Goal: Task Accomplishment & Management: Use online tool/utility

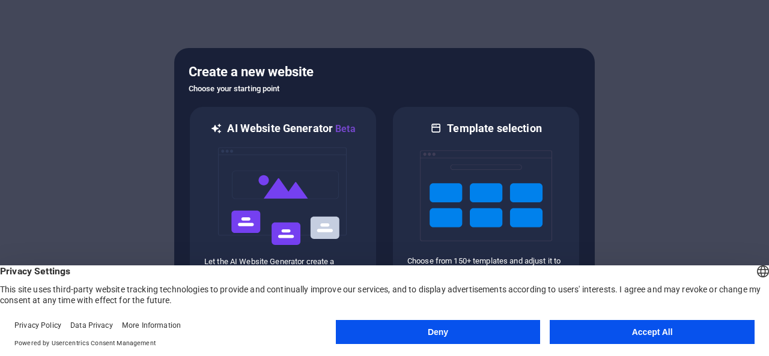
click at [621, 327] on button "Accept All" at bounding box center [651, 332] width 205 height 24
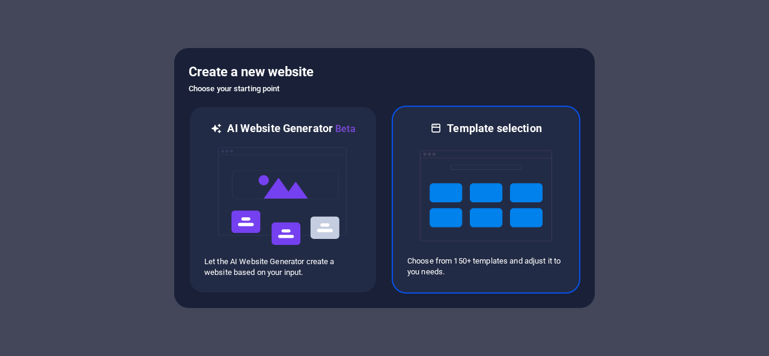
click at [464, 209] on img at bounding box center [486, 196] width 132 height 120
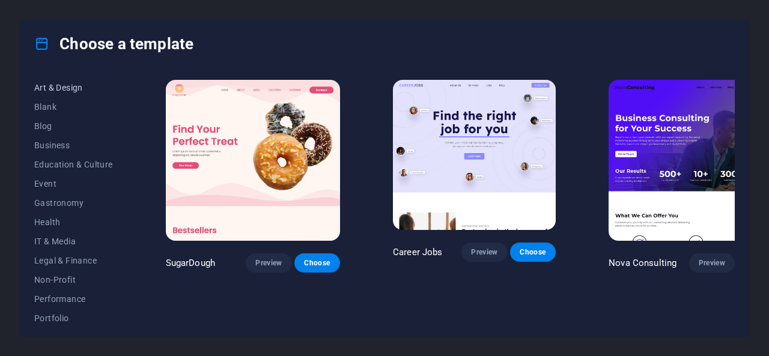
scroll to position [151, 0]
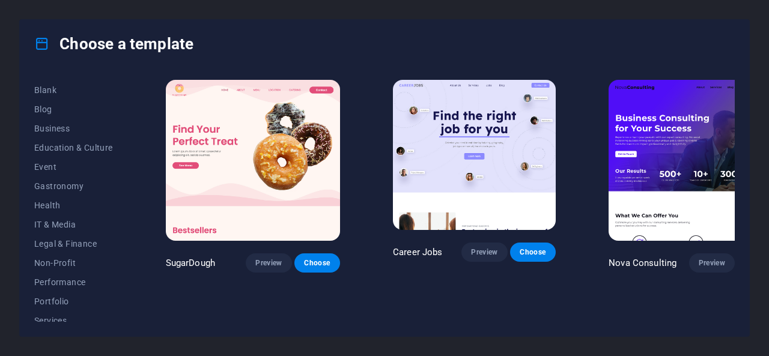
click at [49, 230] on button "IT & Media" at bounding box center [73, 224] width 79 height 19
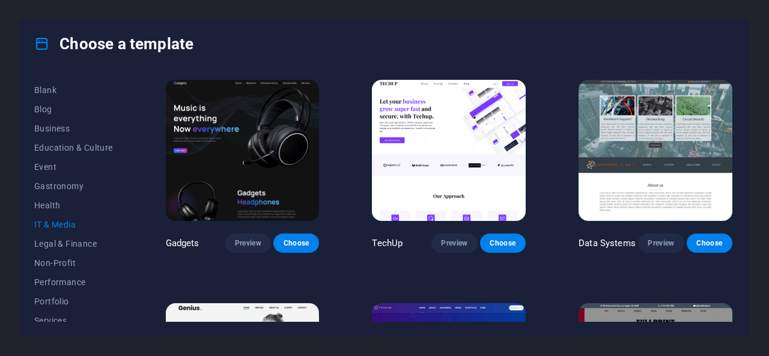
scroll to position [230, 0]
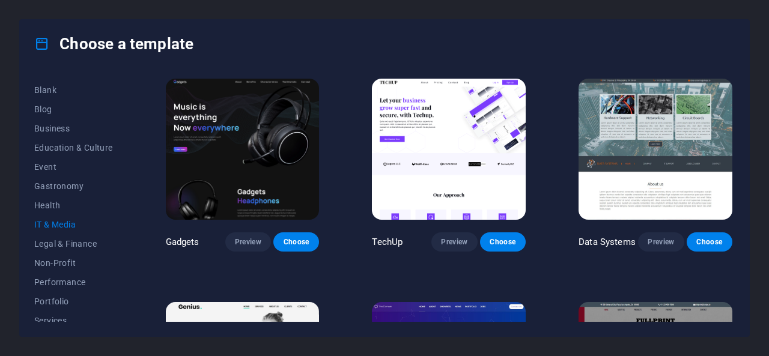
click at [282, 164] on img at bounding box center [243, 150] width 154 height 142
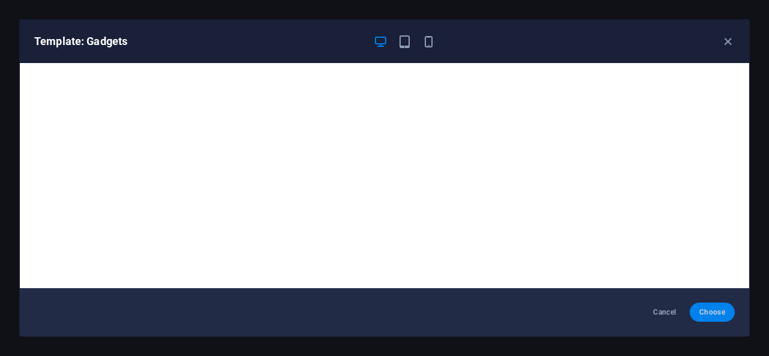
click at [713, 319] on button "Choose" at bounding box center [711, 312] width 45 height 19
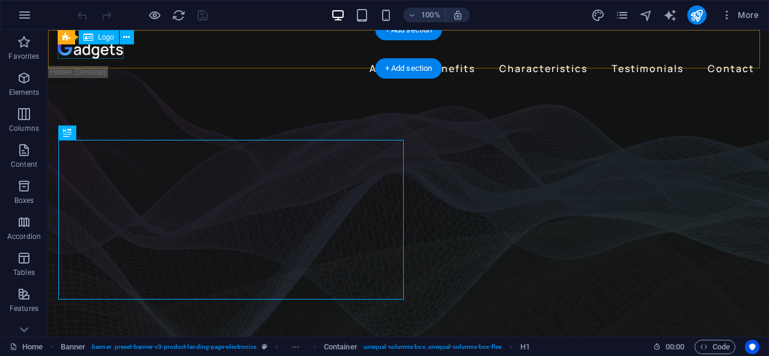
click at [94, 51] on div at bounding box center [408, 49] width 701 height 19
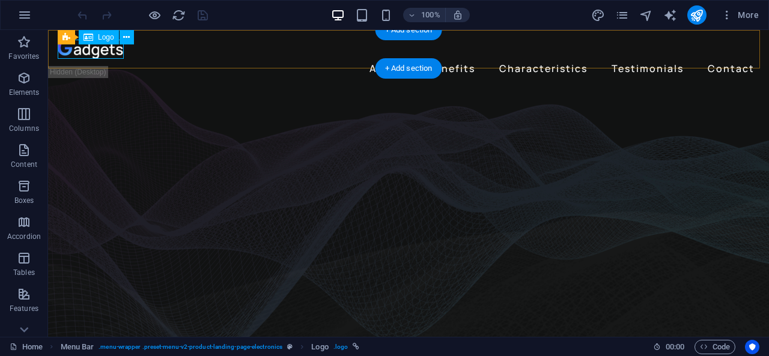
click at [101, 51] on div at bounding box center [408, 49] width 701 height 19
select select "px"
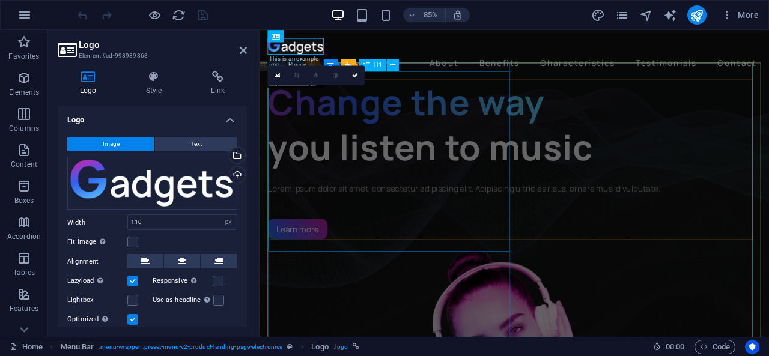
click at [383, 143] on div "Change the way you listen to music" at bounding box center [554, 141] width 569 height 106
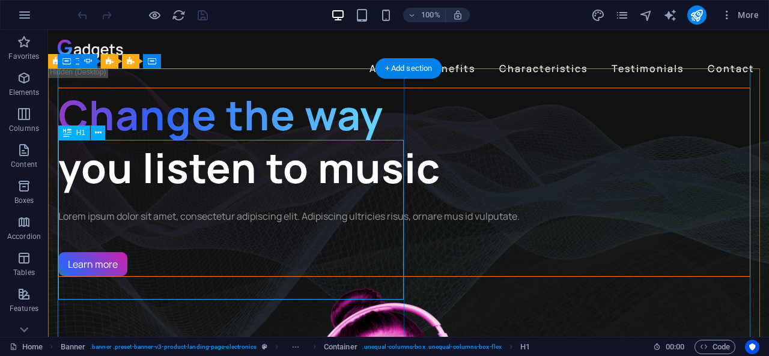
click at [193, 168] on div "Change the way you listen to music" at bounding box center [403, 141] width 691 height 106
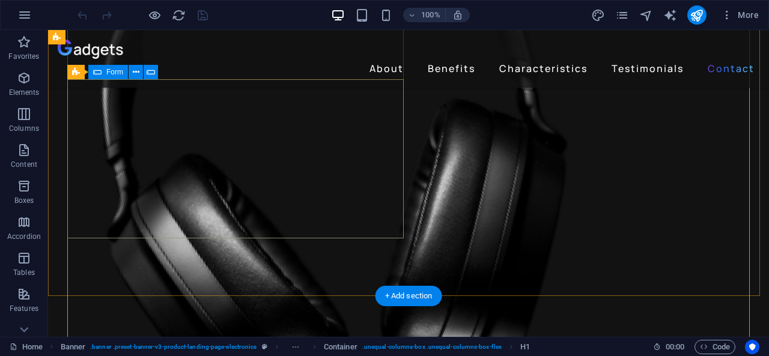
scroll to position [3312, 0]
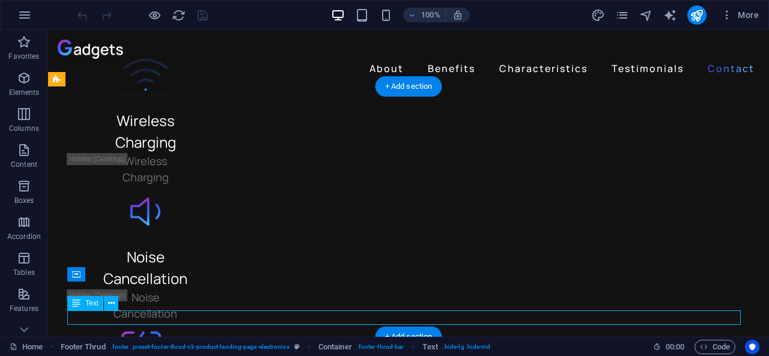
scroll to position [3298, 0]
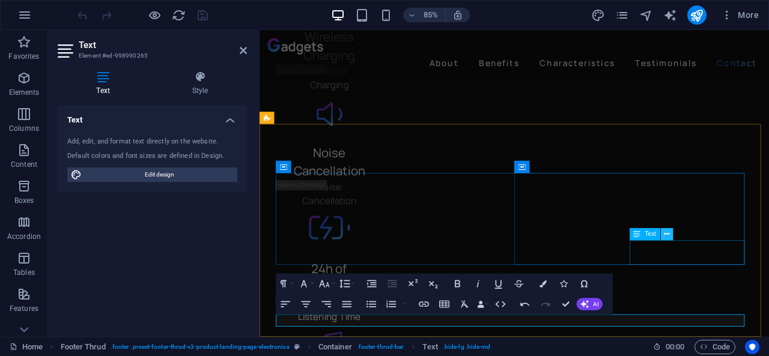
click at [670, 234] on button at bounding box center [667, 234] width 12 height 12
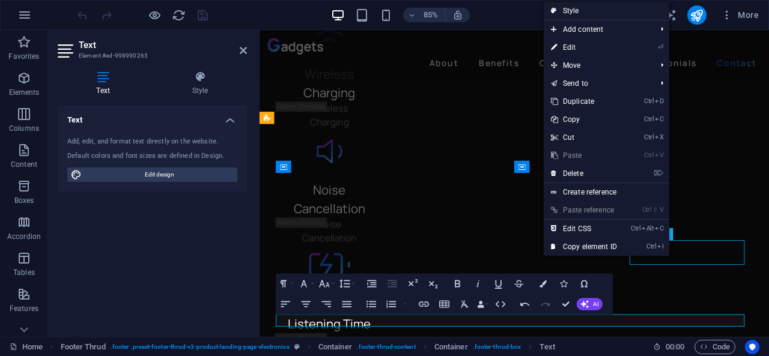
scroll to position [3312, 0]
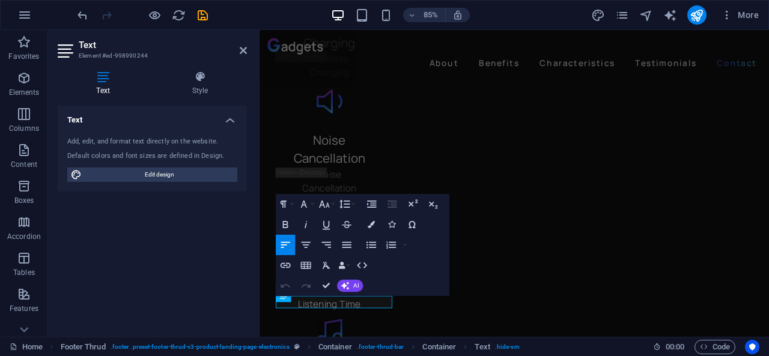
scroll to position [3298, 0]
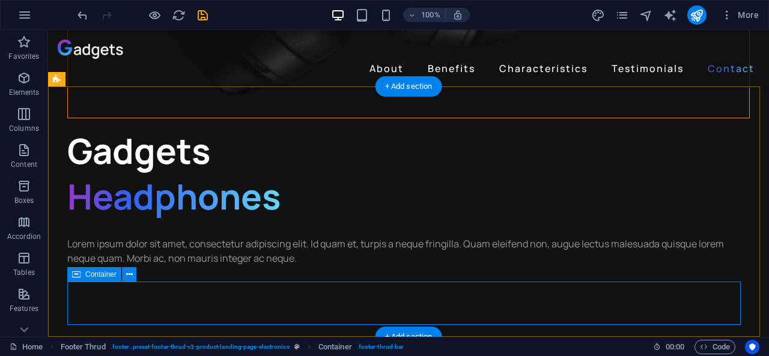
scroll to position [3312, 0]
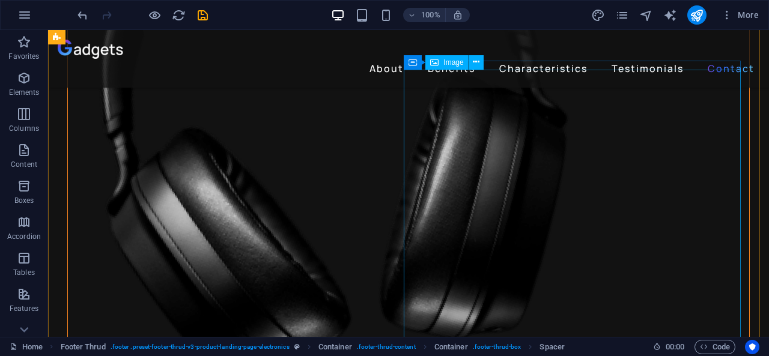
scroll to position [2995, 0]
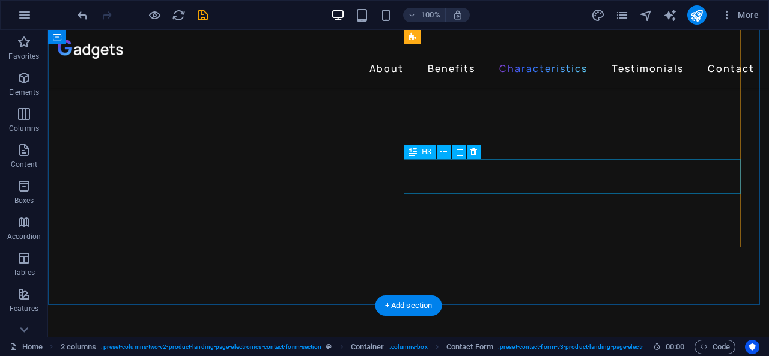
scroll to position [1717, 0]
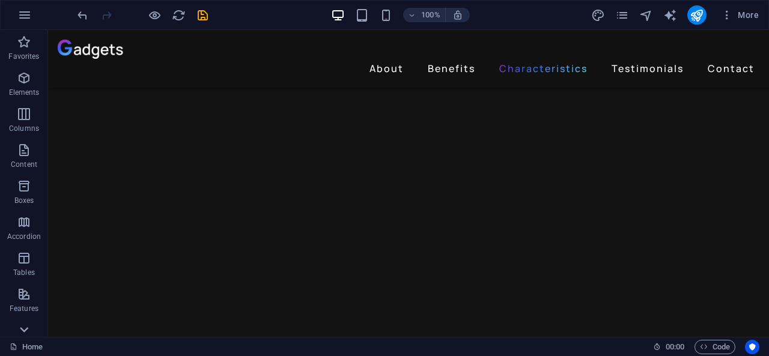
click at [25, 329] on icon at bounding box center [24, 329] width 17 height 17
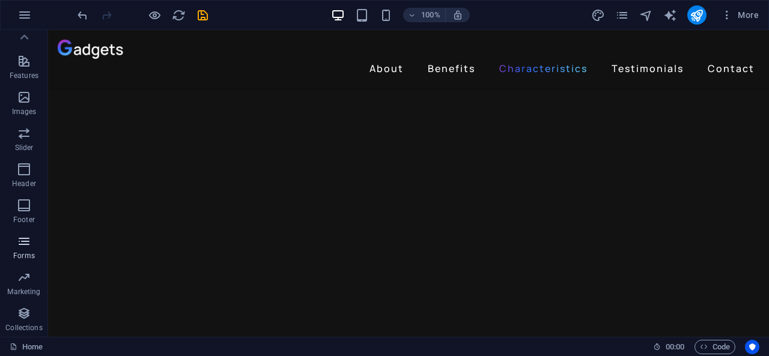
scroll to position [0, 0]
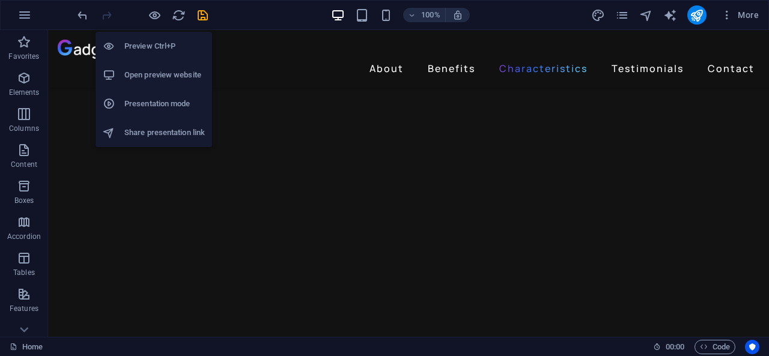
click at [157, 45] on h6 "Preview Ctrl+P" at bounding box center [164, 46] width 80 height 14
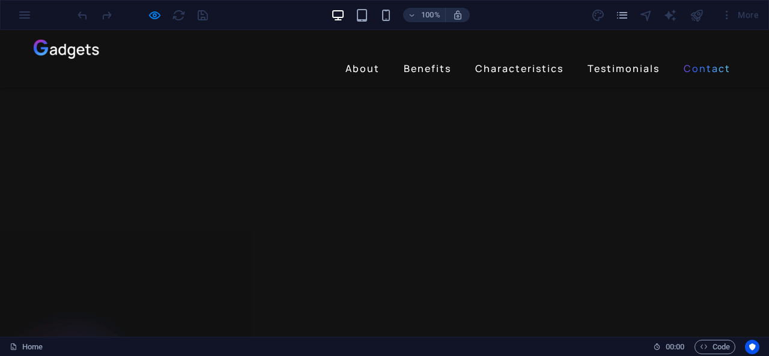
scroll to position [2757, 0]
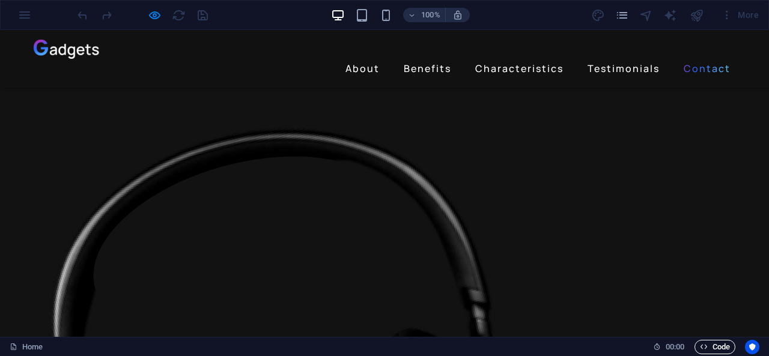
click at [701, 342] on span "Code" at bounding box center [715, 347] width 30 height 14
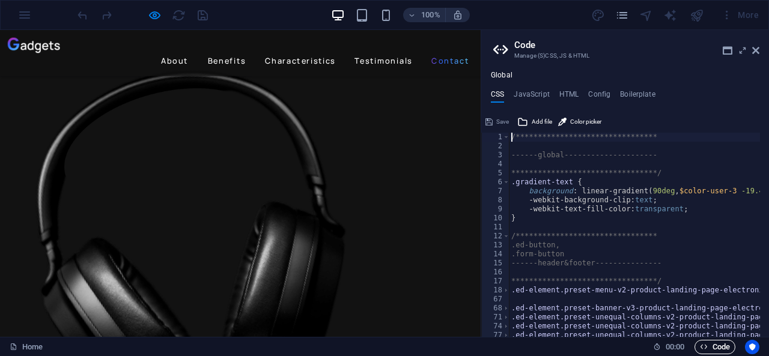
scroll to position [2661, 0]
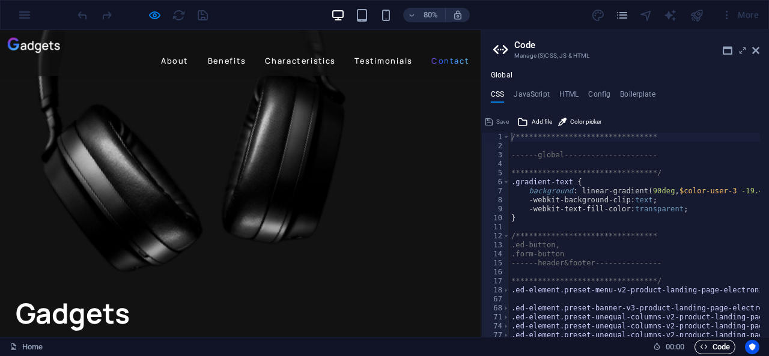
click at [701, 342] on span "Code" at bounding box center [715, 347] width 30 height 14
click at [757, 51] on icon at bounding box center [755, 51] width 7 height 10
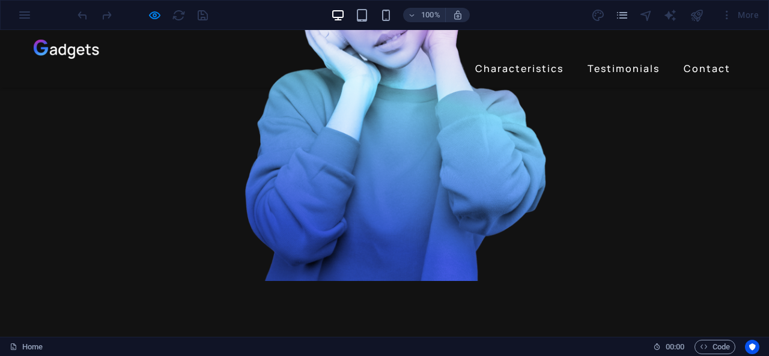
scroll to position [372, 0]
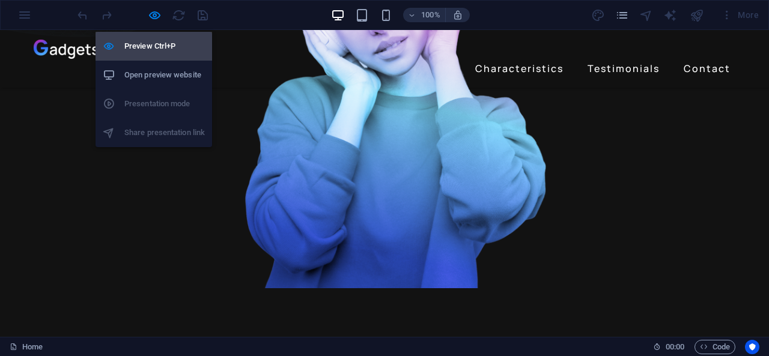
click at [156, 50] on h6 "Preview Ctrl+P" at bounding box center [164, 46] width 80 height 14
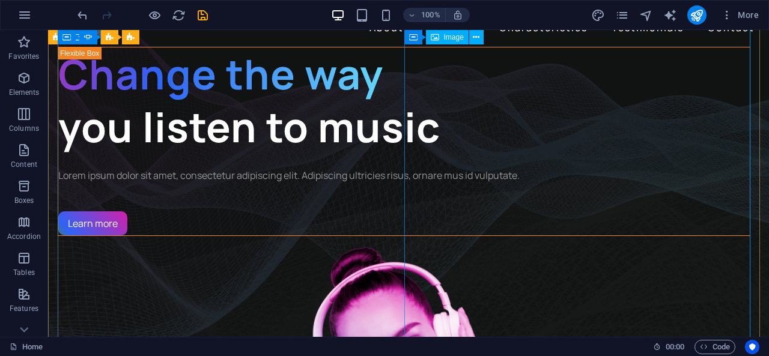
scroll to position [0, 0]
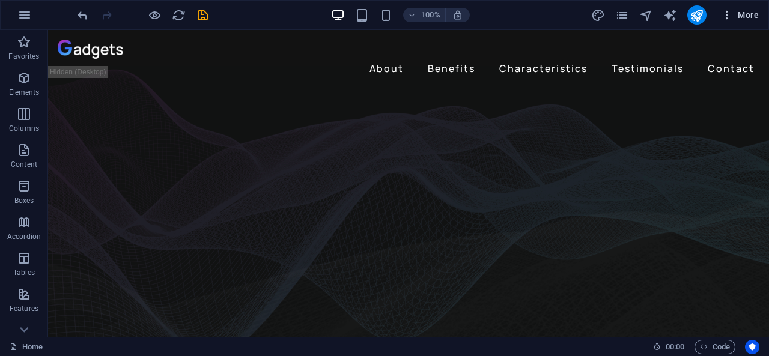
click at [739, 10] on span "More" at bounding box center [740, 15] width 38 height 12
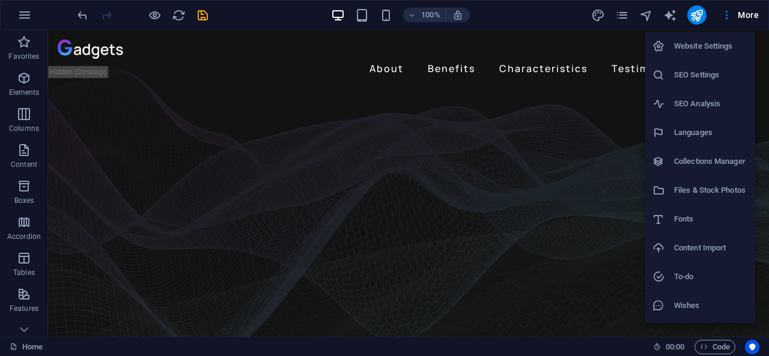
click at [194, 139] on div at bounding box center [384, 178] width 769 height 356
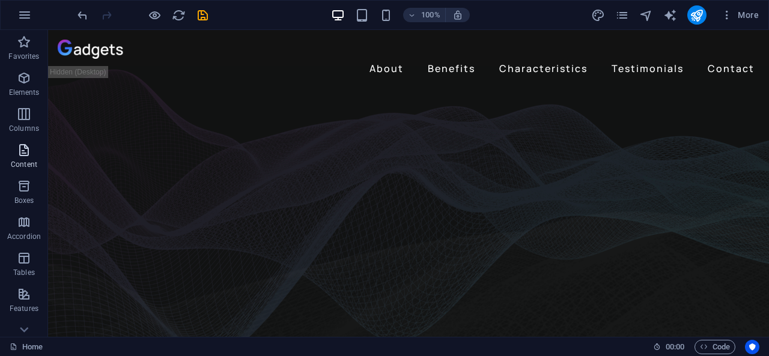
click at [29, 160] on p "Content" at bounding box center [24, 165] width 26 height 10
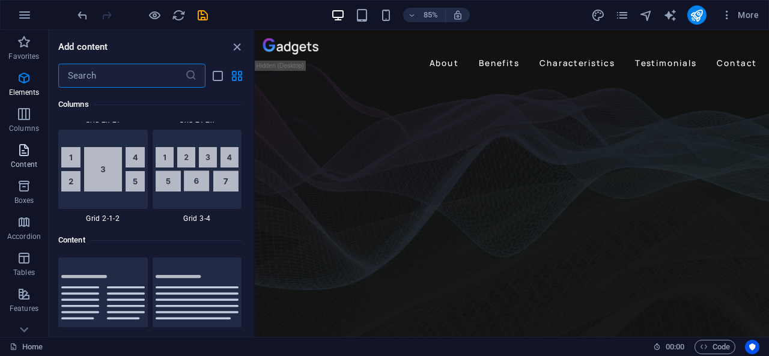
scroll to position [2101, 0]
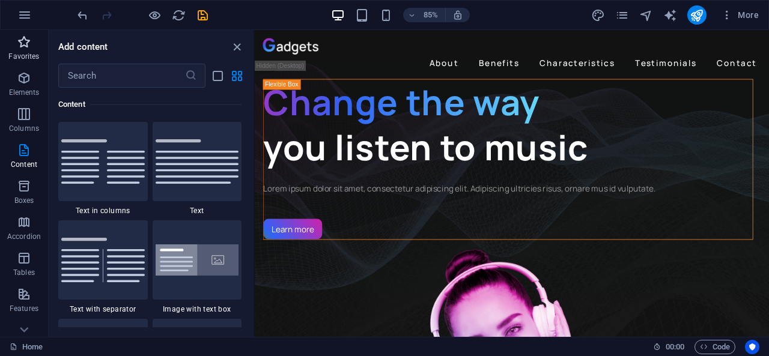
click at [24, 56] on p "Favorites" at bounding box center [23, 57] width 31 height 10
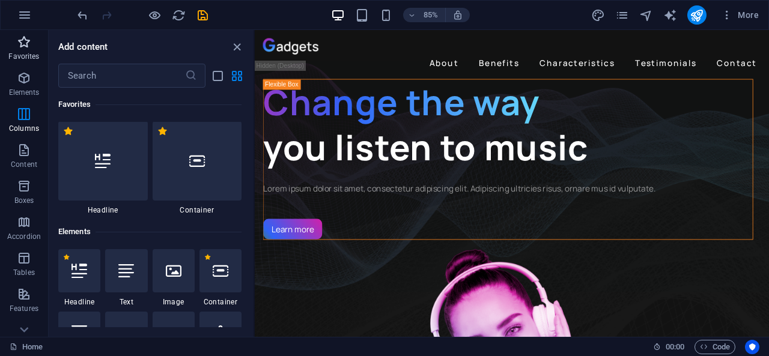
scroll to position [0, 0]
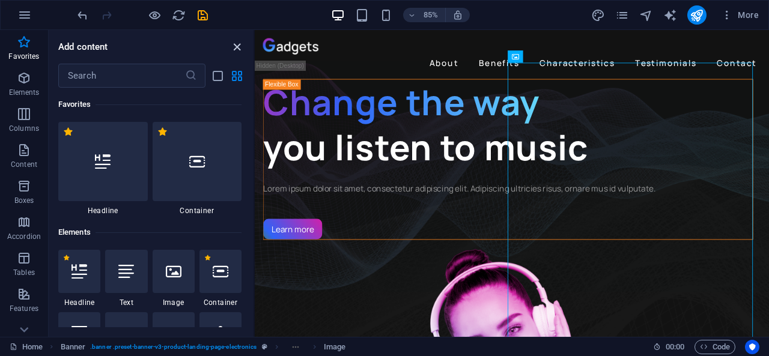
click at [234, 46] on icon "close panel" at bounding box center [237, 47] width 14 height 14
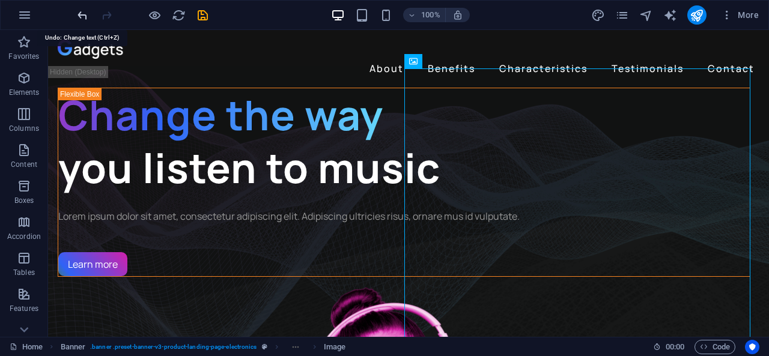
click at [76, 17] on icon "undo" at bounding box center [83, 15] width 14 height 14
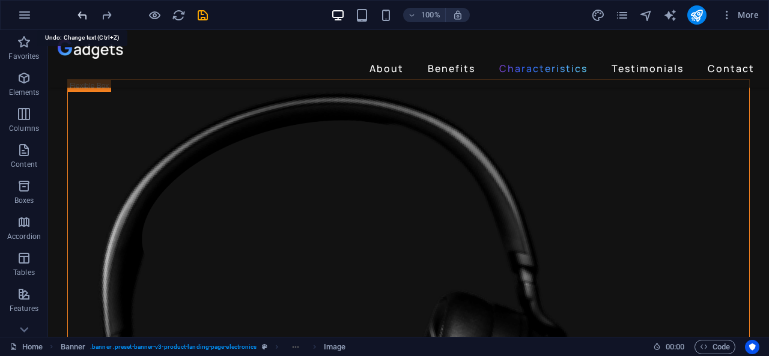
scroll to position [3312, 0]
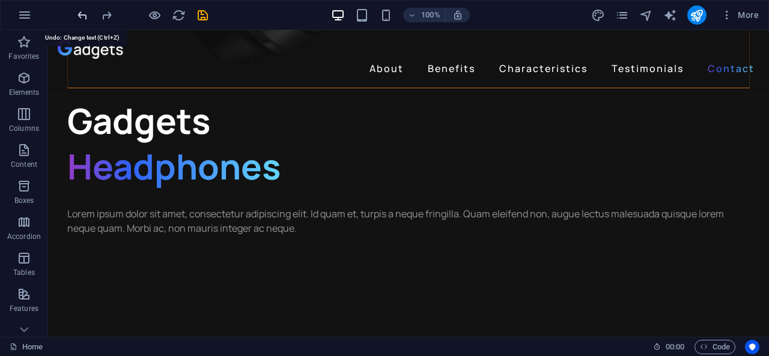
click at [76, 17] on icon "undo" at bounding box center [83, 15] width 14 height 14
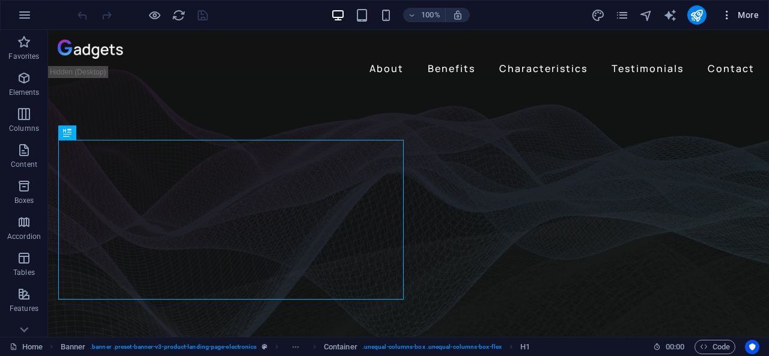
click at [741, 14] on span "More" at bounding box center [740, 15] width 38 height 12
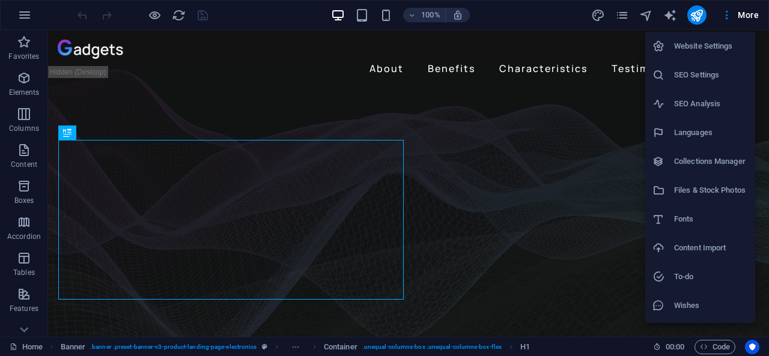
click at [20, 329] on div at bounding box center [384, 178] width 769 height 356
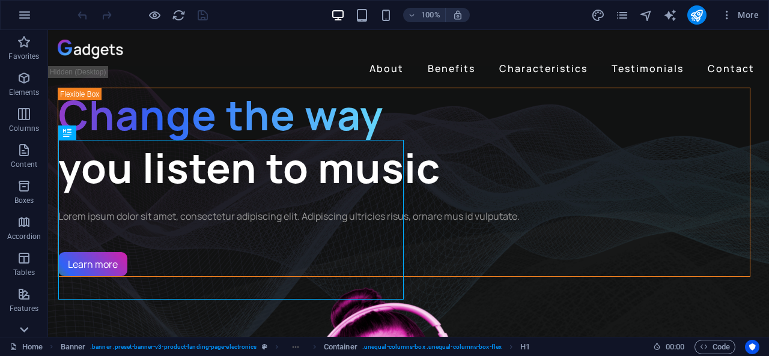
click at [22, 326] on icon at bounding box center [24, 329] width 17 height 17
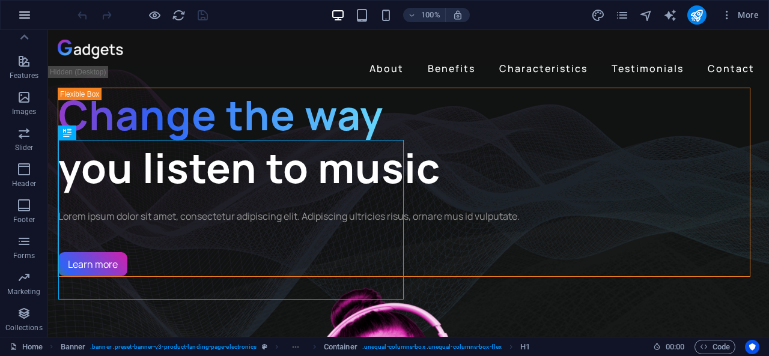
click at [31, 14] on icon "button" at bounding box center [24, 15] width 14 height 14
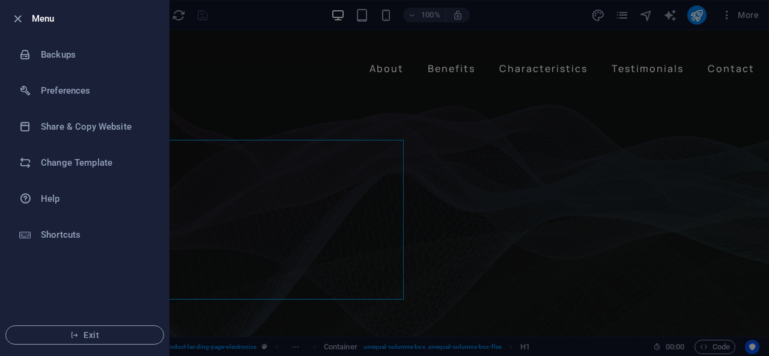
click at [245, 0] on div at bounding box center [384, 178] width 769 height 356
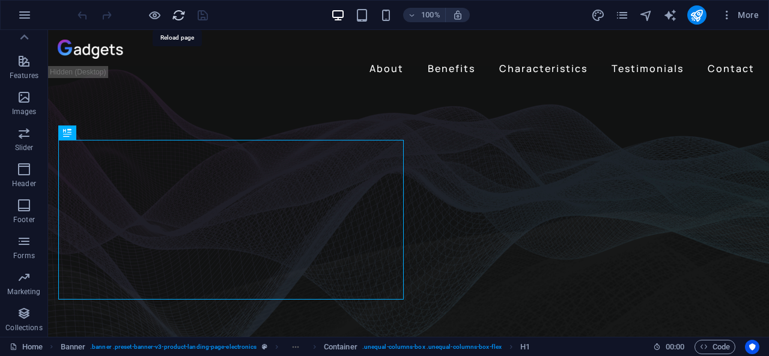
click at [181, 12] on icon "reload" at bounding box center [179, 15] width 14 height 14
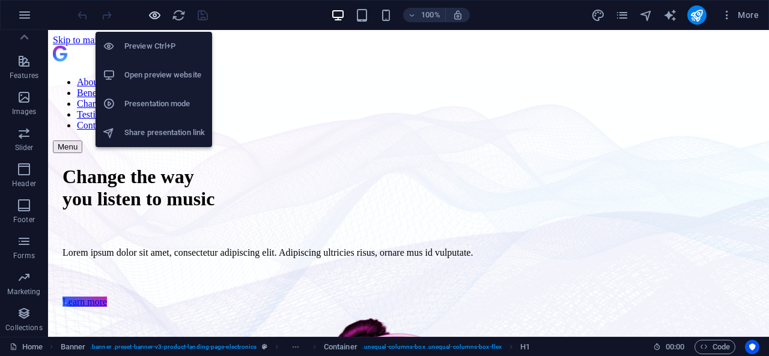
scroll to position [0, 0]
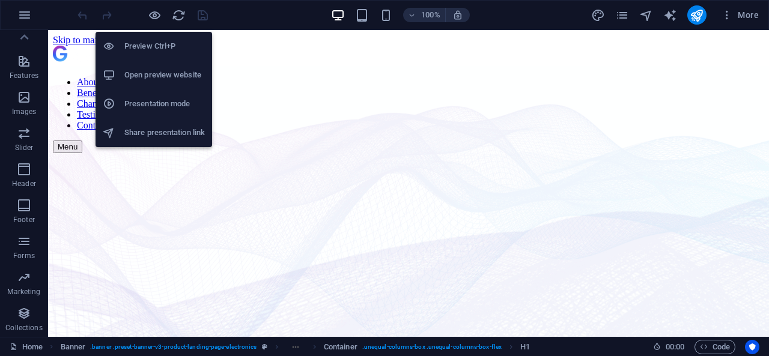
click at [175, 80] on h6 "Open preview website" at bounding box center [164, 75] width 80 height 14
click at [156, 18] on icon "button" at bounding box center [155, 15] width 14 height 14
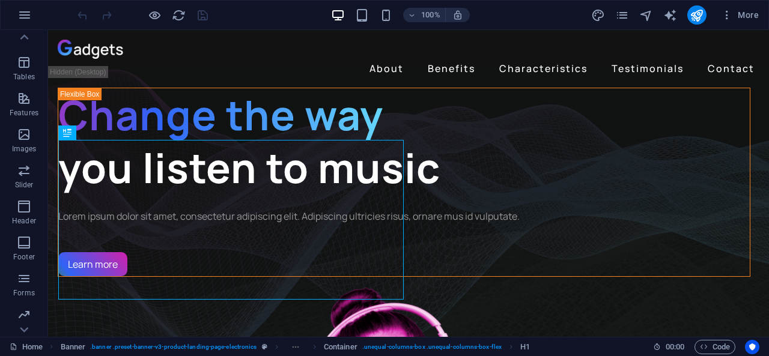
scroll to position [233, 0]
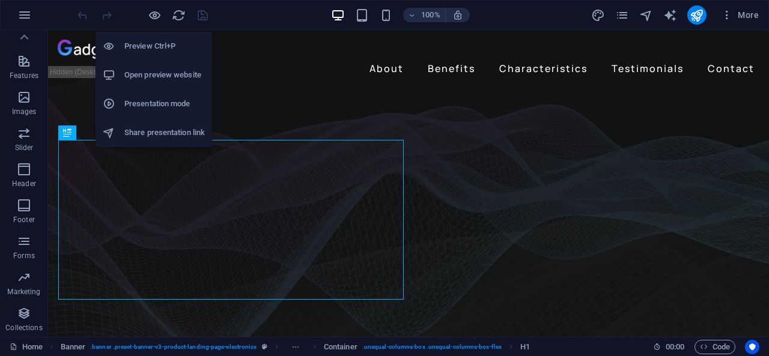
click at [148, 128] on h6 "Share presentation link" at bounding box center [164, 132] width 80 height 14
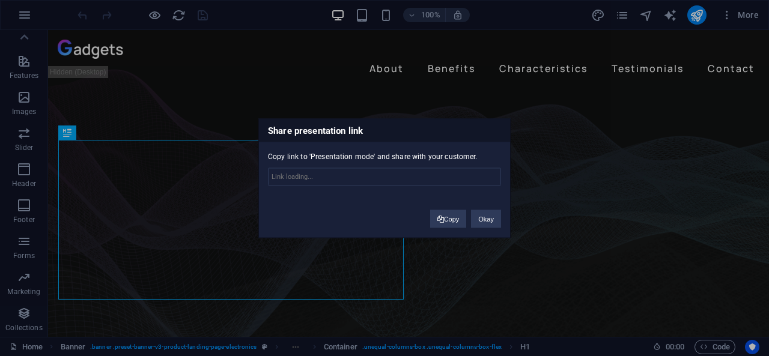
type input "[URL][DOMAIN_NAME]"
click at [496, 216] on button "Okay" at bounding box center [486, 219] width 30 height 18
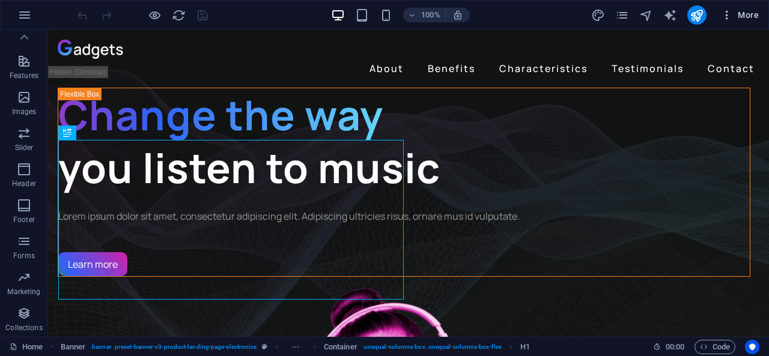
click at [743, 16] on span "More" at bounding box center [740, 15] width 38 height 12
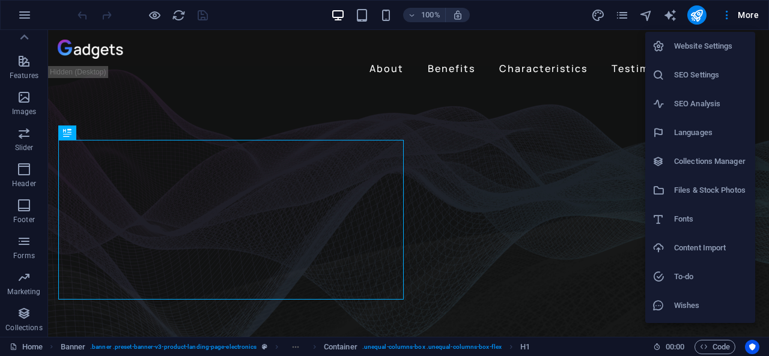
click at [619, 4] on div at bounding box center [384, 178] width 769 height 356
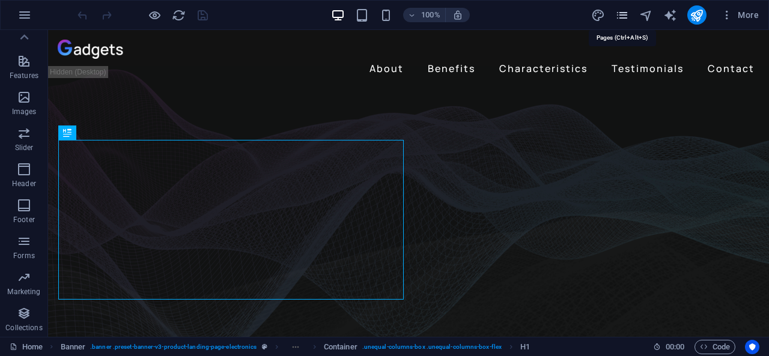
click at [622, 13] on icon "pages" at bounding box center [622, 15] width 14 height 14
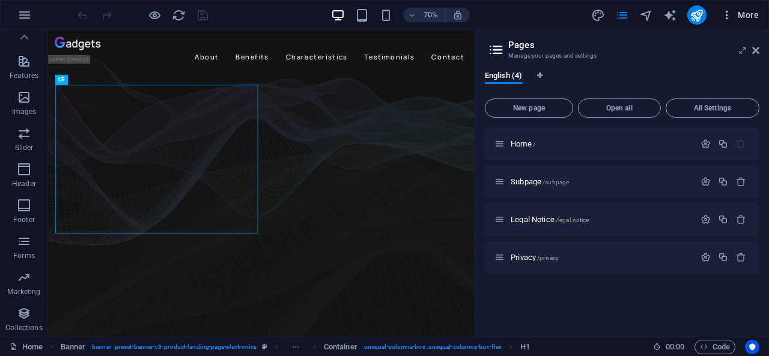
click at [747, 16] on span "More" at bounding box center [740, 15] width 38 height 12
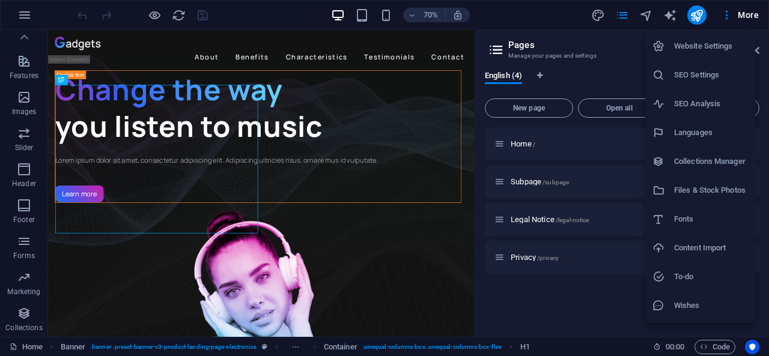
scroll to position [25, 0]
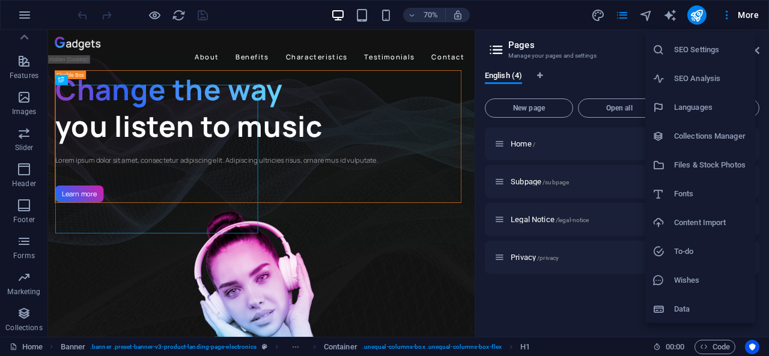
click at [742, 10] on div at bounding box center [384, 178] width 769 height 356
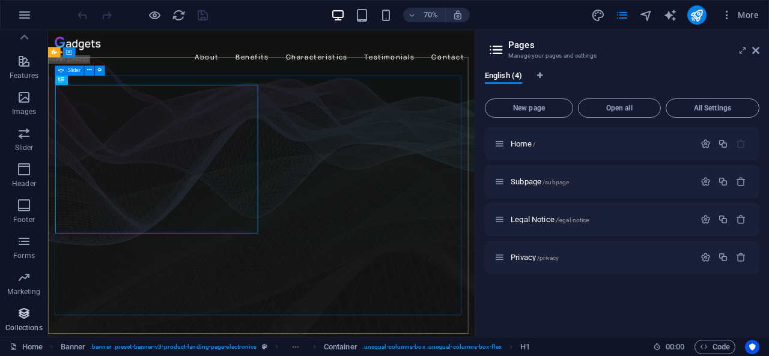
click at [31, 319] on icon "button" at bounding box center [24, 313] width 14 height 14
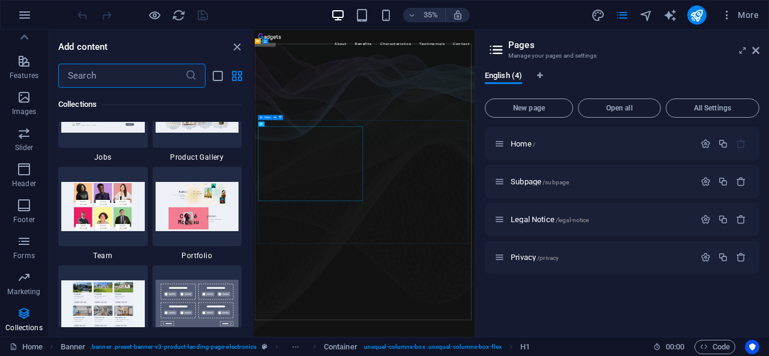
scroll to position [11172, 0]
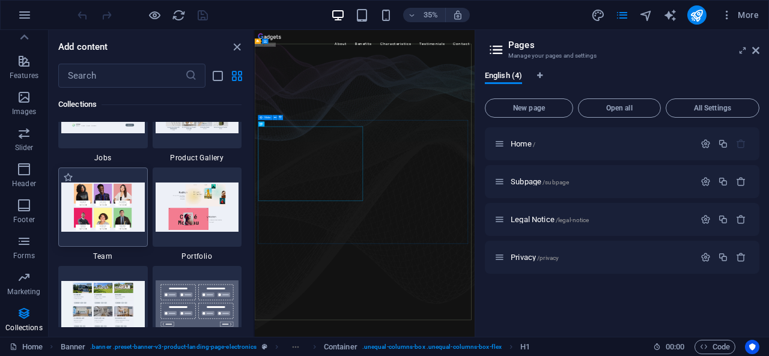
click at [100, 200] on img at bounding box center [102, 207] width 83 height 49
click at [91, 205] on img at bounding box center [102, 207] width 83 height 49
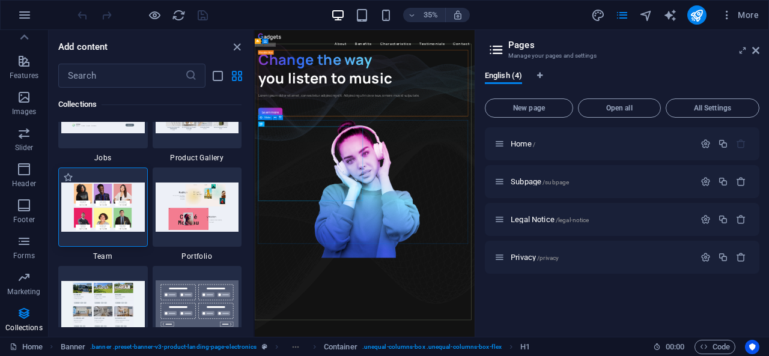
click at [109, 218] on img at bounding box center [102, 207] width 83 height 49
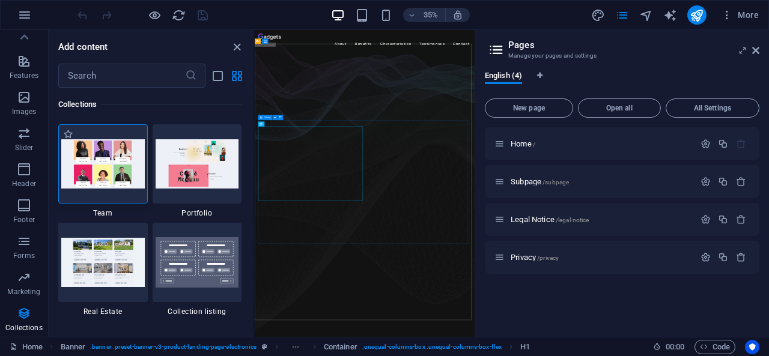
scroll to position [11217, 0]
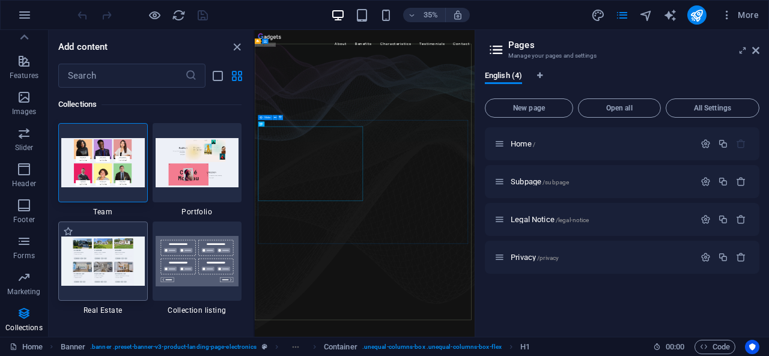
click at [104, 250] on img at bounding box center [102, 261] width 83 height 49
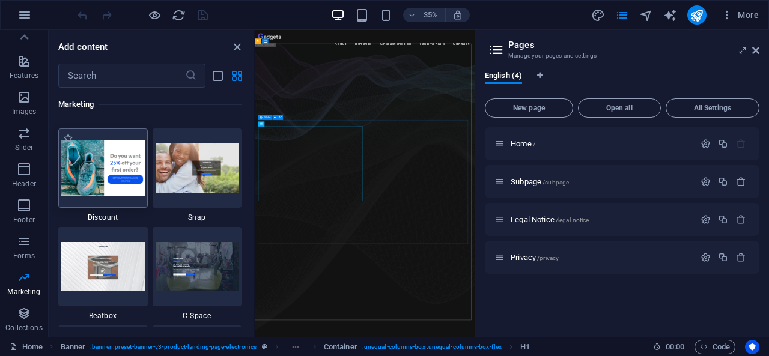
scroll to position [10562, 0]
click at [90, 178] on img at bounding box center [102, 168] width 83 height 55
click at [255, 178] on div "Drag here to replace the existing content. Press “Ctrl” if you want to create a…" at bounding box center [365, 183] width 220 height 307
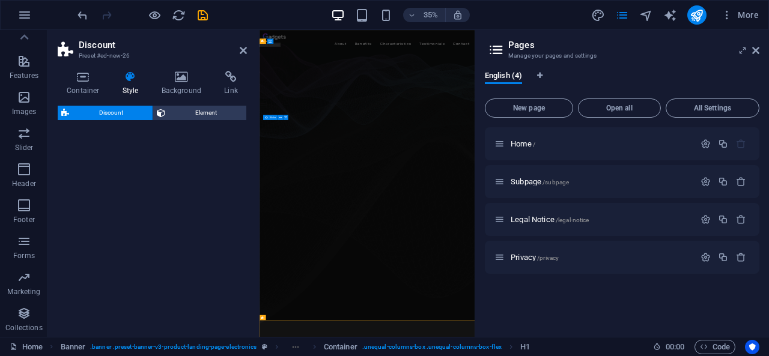
select select "rem"
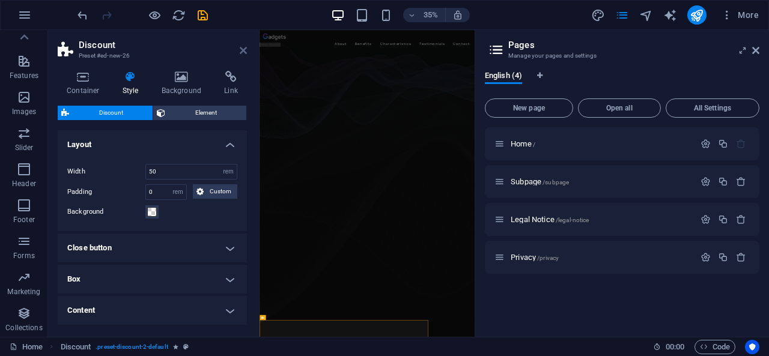
click at [240, 50] on icon at bounding box center [243, 51] width 7 height 10
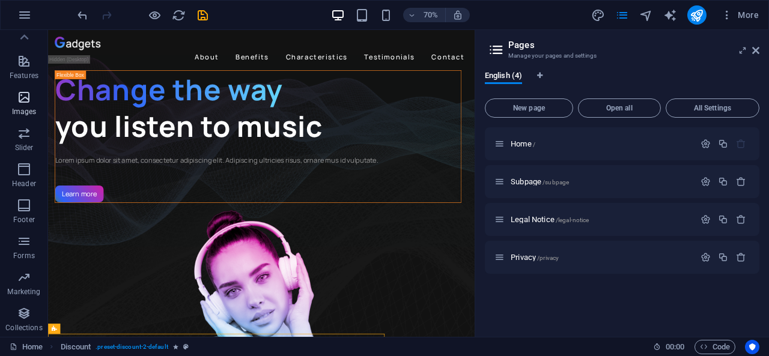
click at [19, 97] on icon "button" at bounding box center [24, 97] width 14 height 14
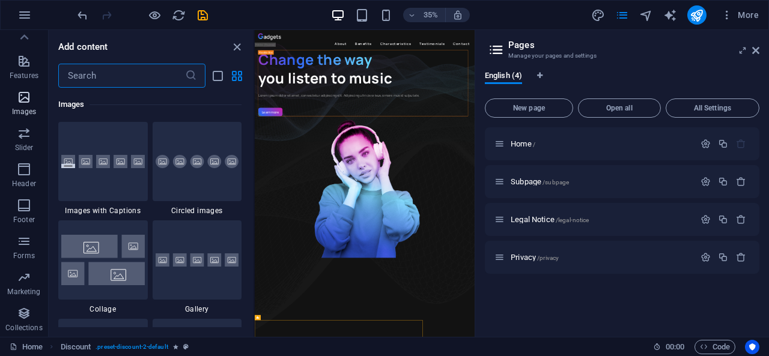
scroll to position [6089, 0]
click at [28, 65] on icon "button" at bounding box center [24, 61] width 14 height 14
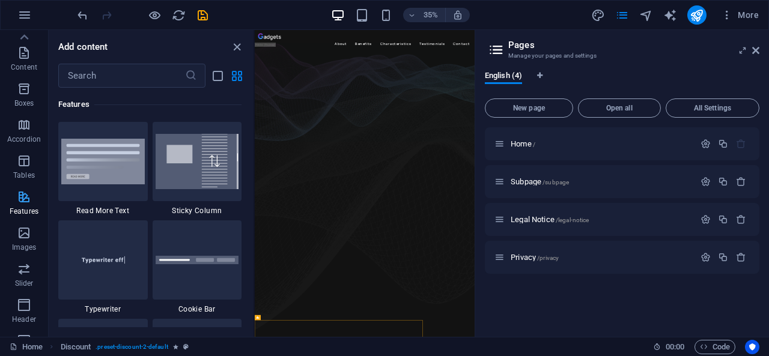
scroll to position [95, 0]
click at [20, 133] on icon "button" at bounding box center [24, 127] width 14 height 14
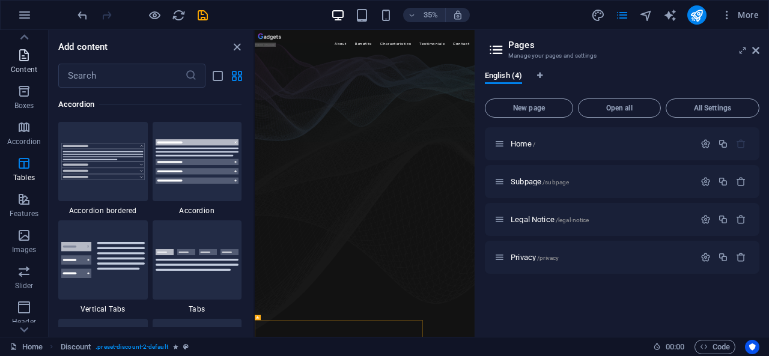
click at [23, 59] on icon "button" at bounding box center [24, 55] width 14 height 14
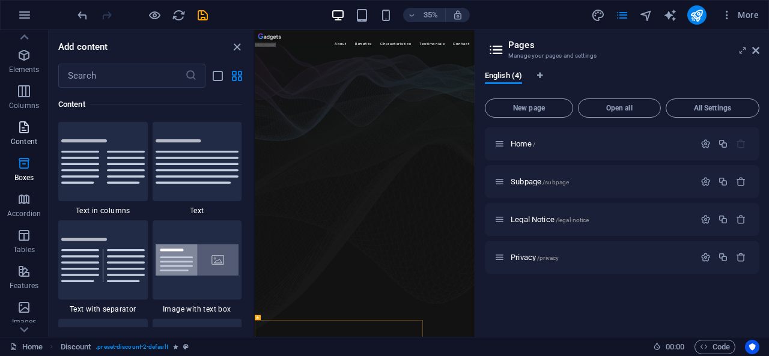
scroll to position [18, 0]
click at [23, 59] on icon "button" at bounding box center [24, 60] width 14 height 14
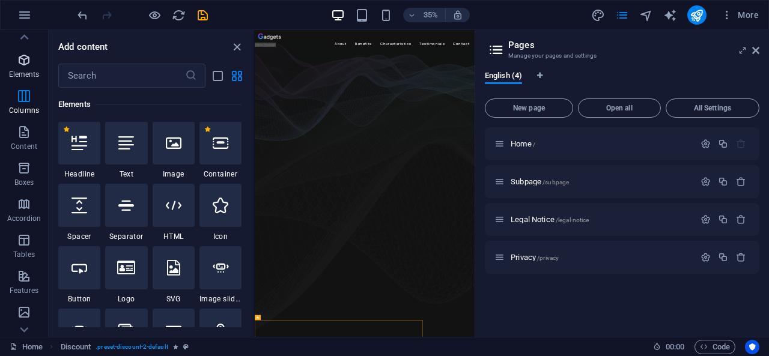
scroll to position [128, 0]
click at [23, 37] on icon at bounding box center [24, 36] width 8 height 5
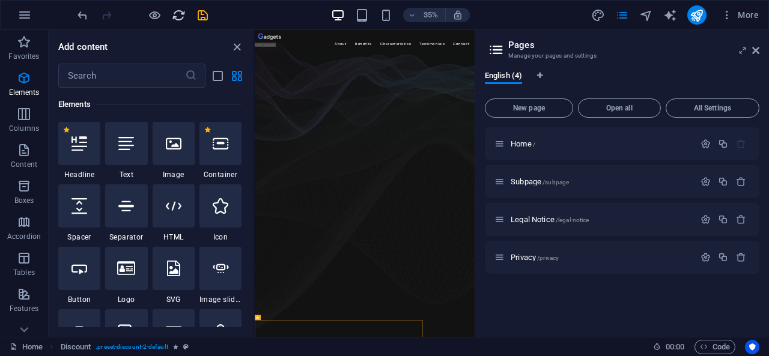
scroll to position [0, 0]
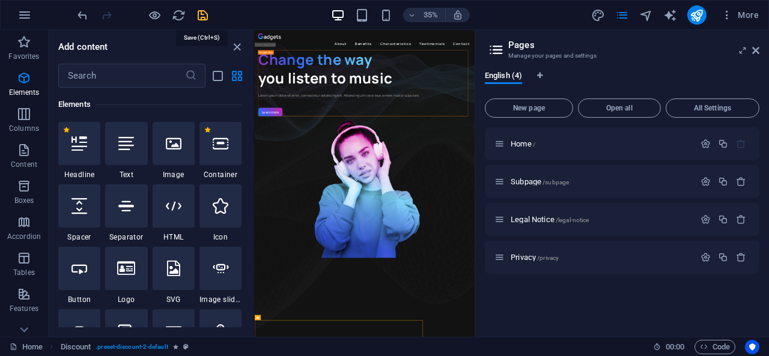
click at [201, 15] on icon "save" at bounding box center [203, 15] width 14 height 14
checkbox input "false"
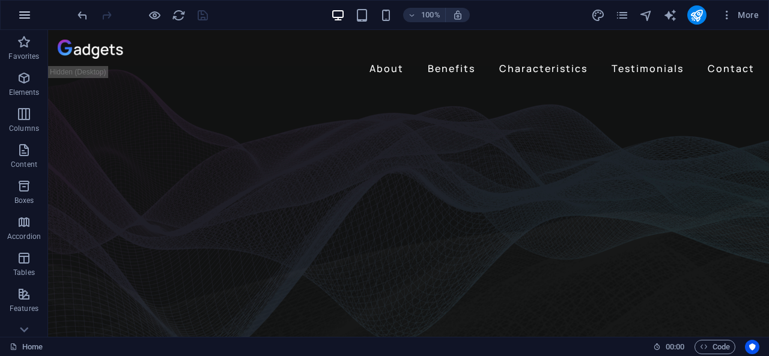
click at [26, 25] on button "button" at bounding box center [24, 15] width 29 height 29
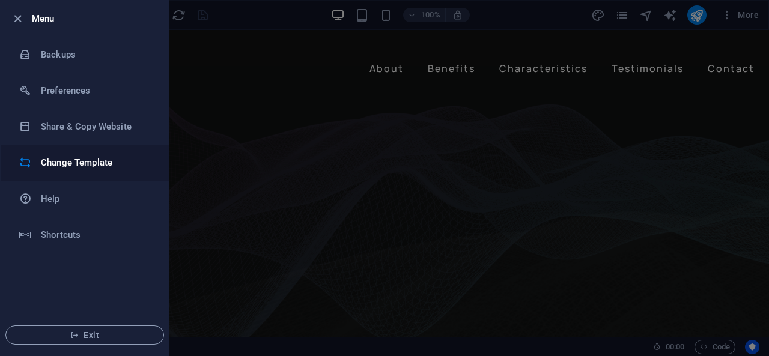
click at [97, 162] on h6 "Change Template" at bounding box center [96, 163] width 111 height 14
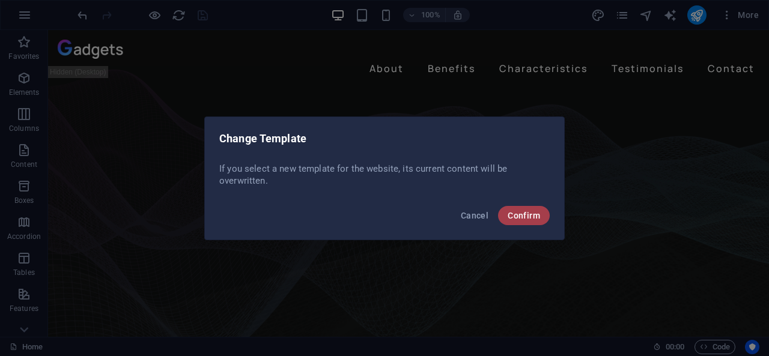
click at [521, 220] on span "Confirm" at bounding box center [523, 216] width 32 height 10
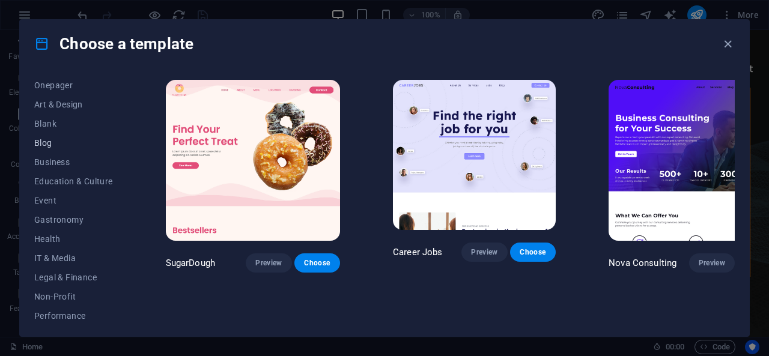
scroll to position [129, 0]
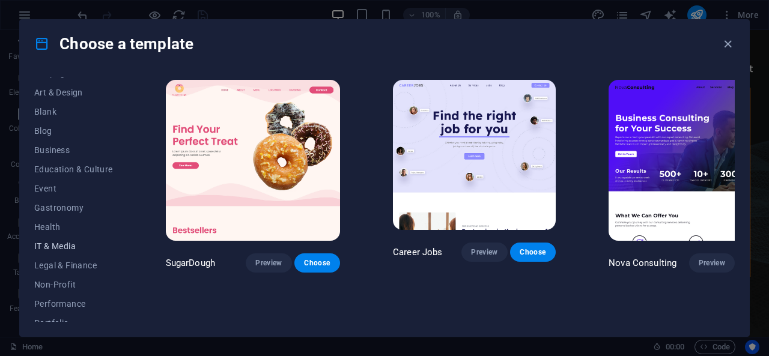
click at [55, 248] on span "IT & Media" at bounding box center [73, 246] width 79 height 10
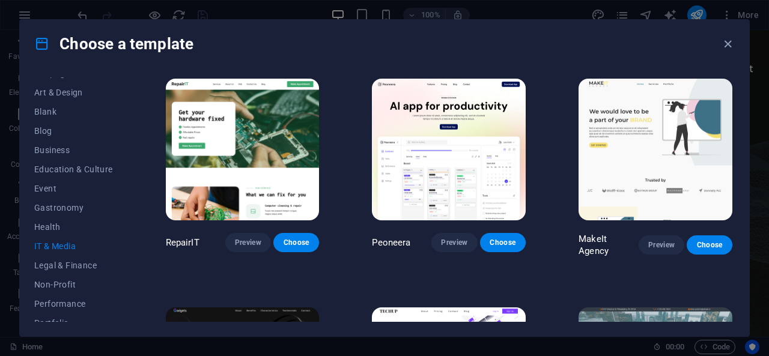
scroll to position [0, 0]
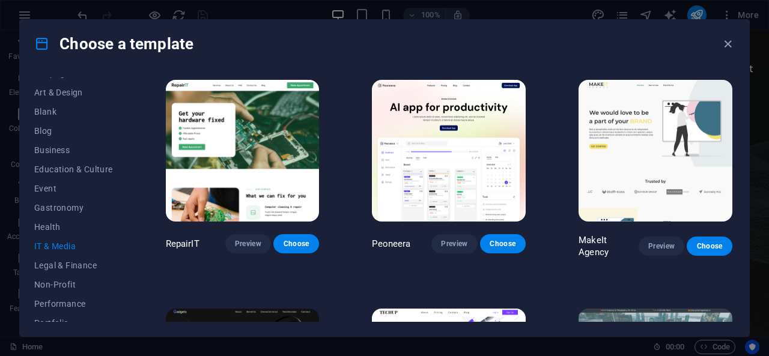
click at [624, 162] on img at bounding box center [655, 151] width 154 height 142
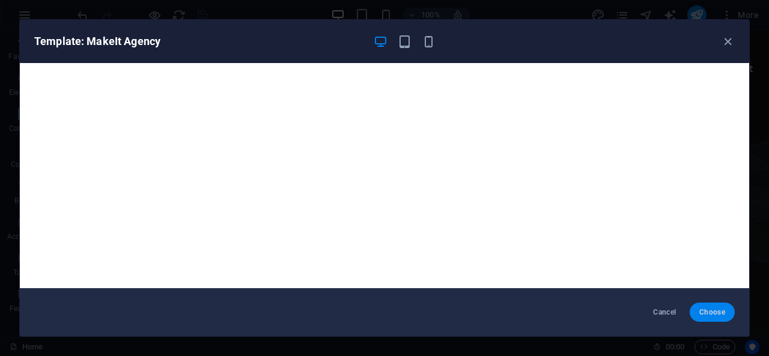
click at [700, 313] on span "Choose" at bounding box center [712, 312] width 26 height 10
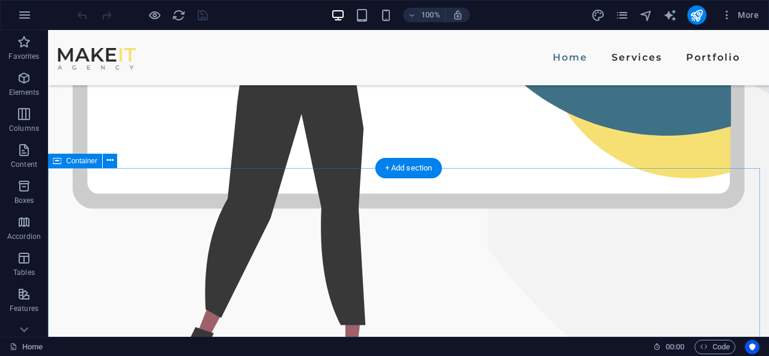
scroll to position [557, 0]
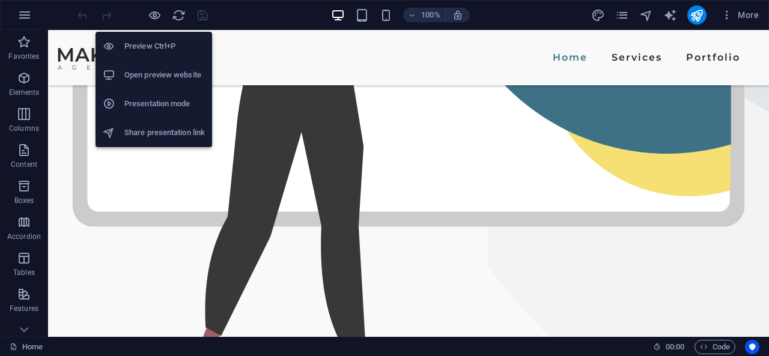
click at [151, 40] on h6 "Preview Ctrl+P" at bounding box center [164, 46] width 80 height 14
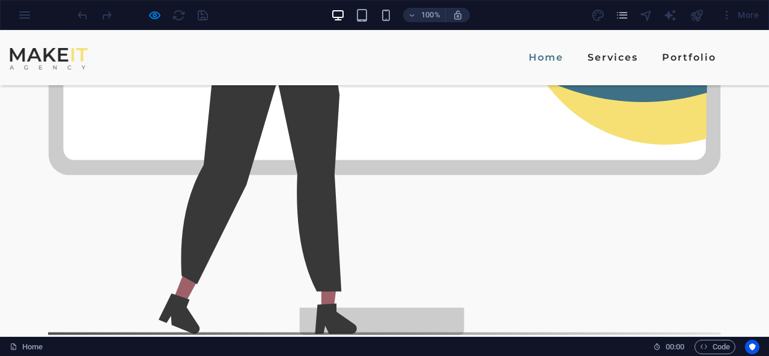
scroll to position [609, 0]
click at [582, 58] on link "Services" at bounding box center [612, 57] width 60 height 19
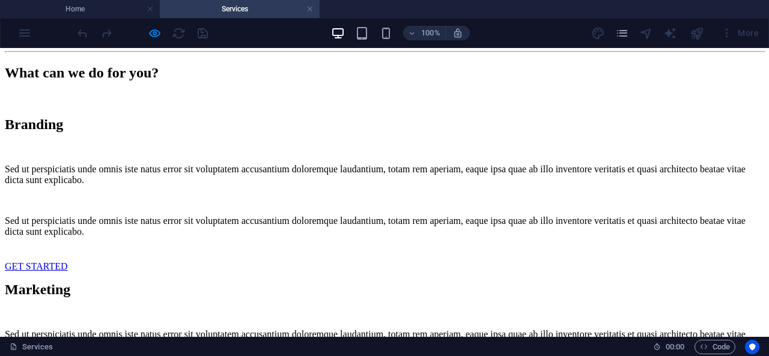
scroll to position [0, 0]
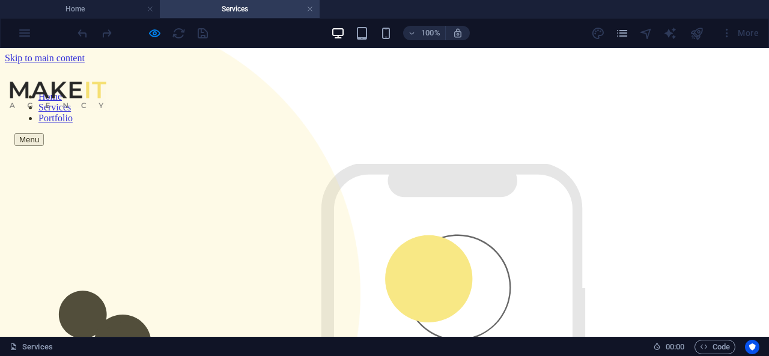
click at [314, 7] on h4 "Services" at bounding box center [240, 8] width 160 height 13
click at [312, 8] on link at bounding box center [309, 9] width 7 height 11
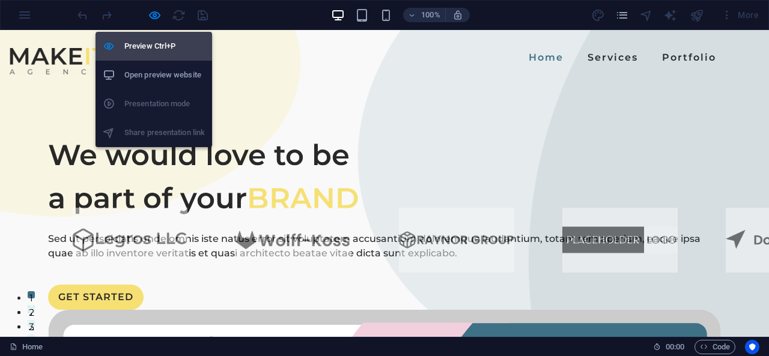
click at [156, 43] on h6 "Preview Ctrl+P" at bounding box center [164, 46] width 80 height 14
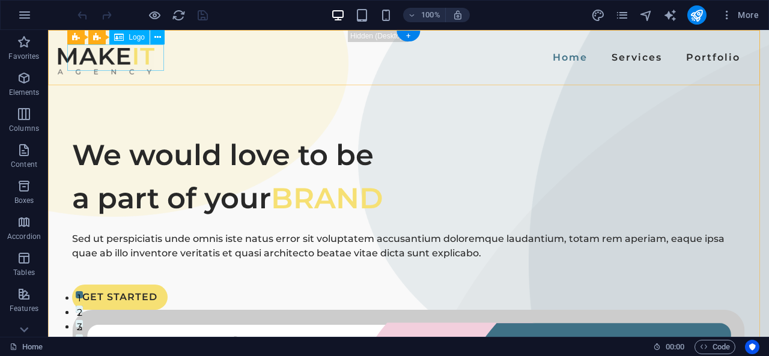
click at [132, 52] on div at bounding box center [106, 61] width 97 height 26
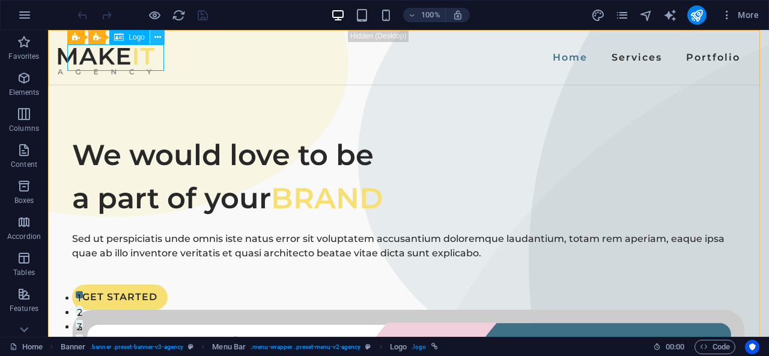
click at [156, 34] on icon at bounding box center [157, 37] width 7 height 13
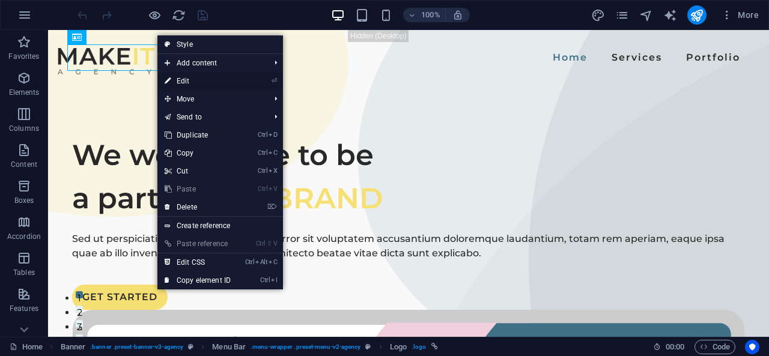
click at [201, 83] on link "⏎ Edit" at bounding box center [197, 81] width 80 height 18
select select "px"
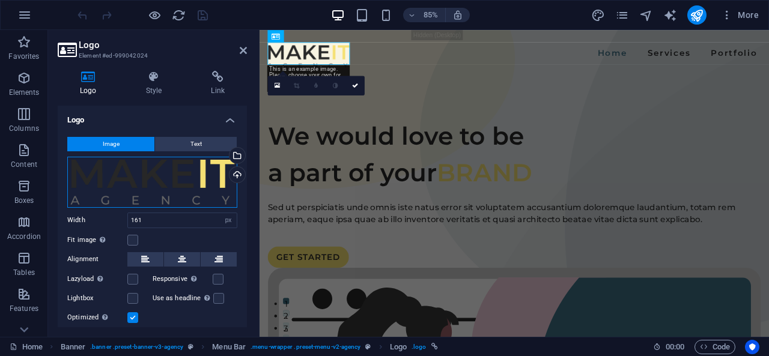
click at [153, 181] on div "Drag files here, click to choose files or select files from Files or our free s…" at bounding box center [152, 182] width 170 height 51
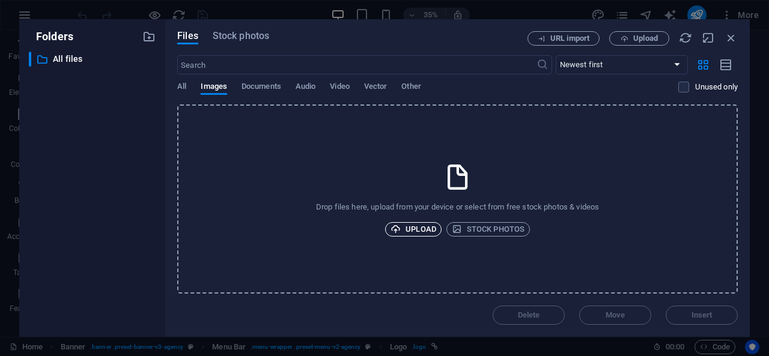
click at [413, 226] on span "Upload" at bounding box center [413, 229] width 46 height 14
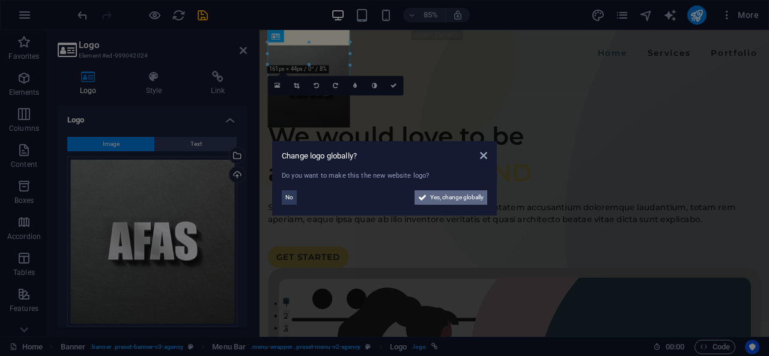
click at [458, 198] on span "Yes, change globally" at bounding box center [456, 197] width 53 height 14
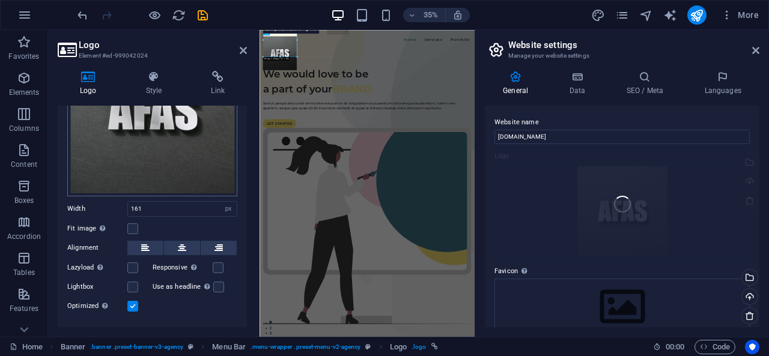
scroll to position [151, 0]
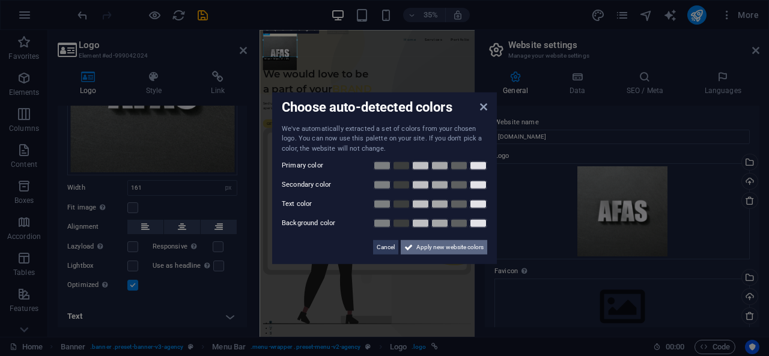
click at [426, 250] on span "Apply new website colors" at bounding box center [449, 247] width 67 height 14
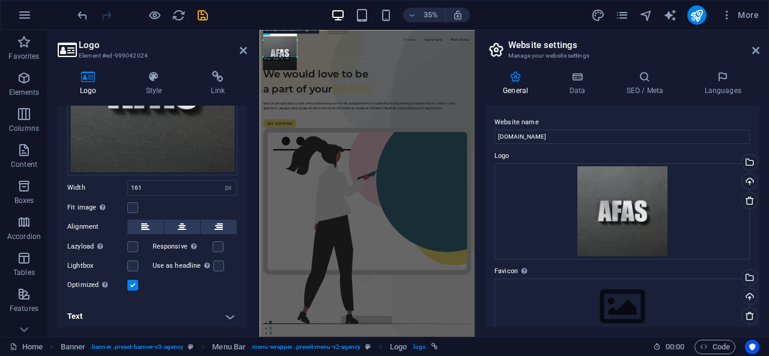
scroll to position [0, 0]
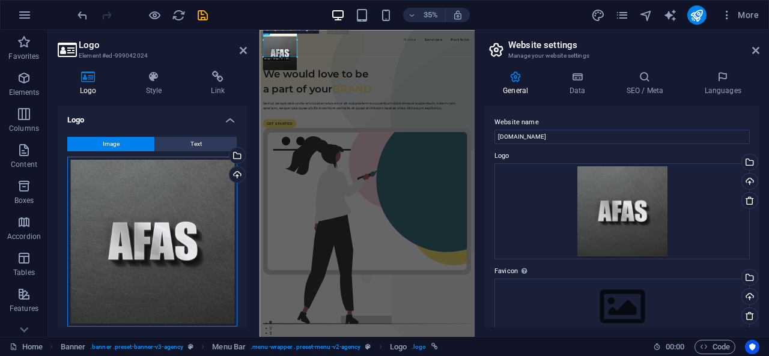
click at [189, 194] on div "Drag files here, click to choose files or select files from Files or our free s…" at bounding box center [152, 242] width 170 height 170
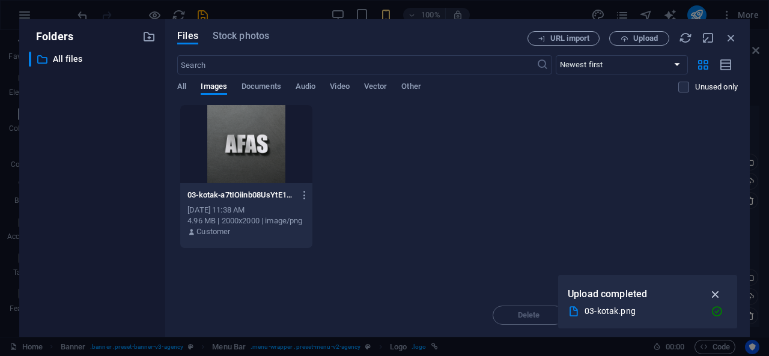
click at [720, 287] on button "button" at bounding box center [715, 294] width 23 height 19
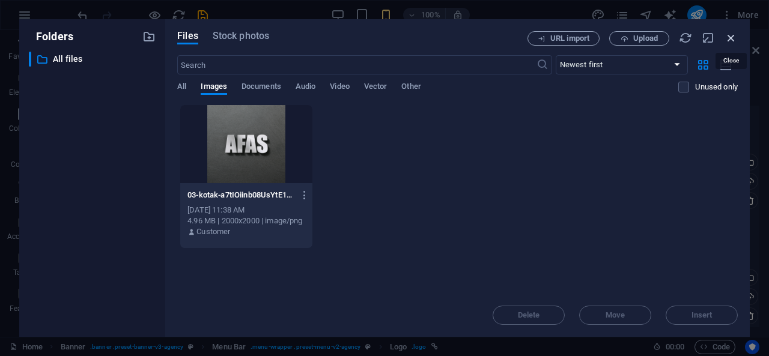
click at [728, 34] on icon "button" at bounding box center [730, 37] width 13 height 13
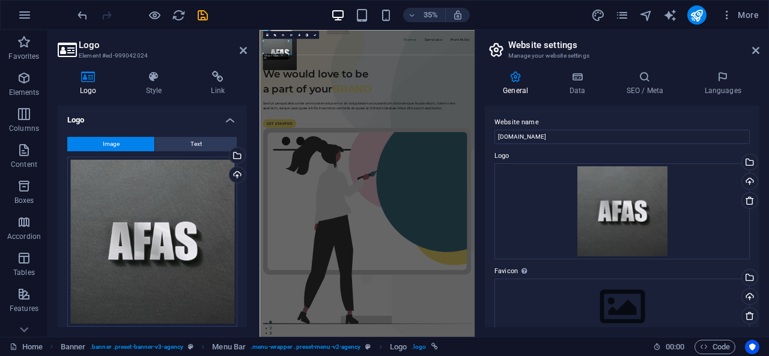
type input "161"
click at [243, 54] on icon at bounding box center [243, 51] width 7 height 10
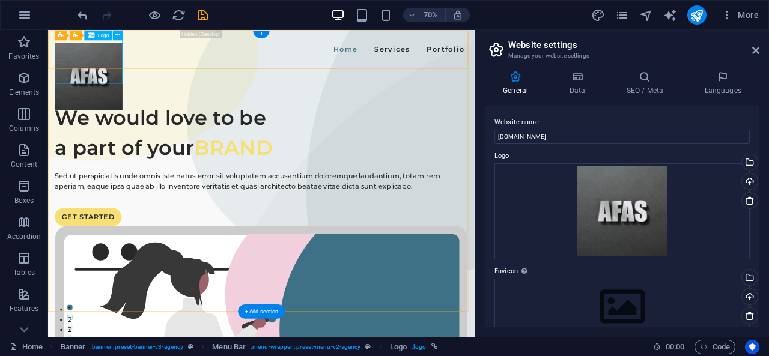
click at [71, 53] on div at bounding box center [106, 96] width 97 height 97
click at [119, 38] on icon at bounding box center [117, 35] width 5 height 9
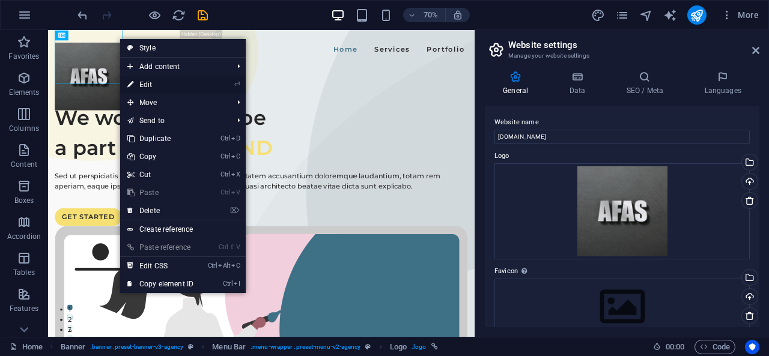
click at [195, 83] on link "⏎ Edit" at bounding box center [160, 85] width 80 height 18
select select "px"
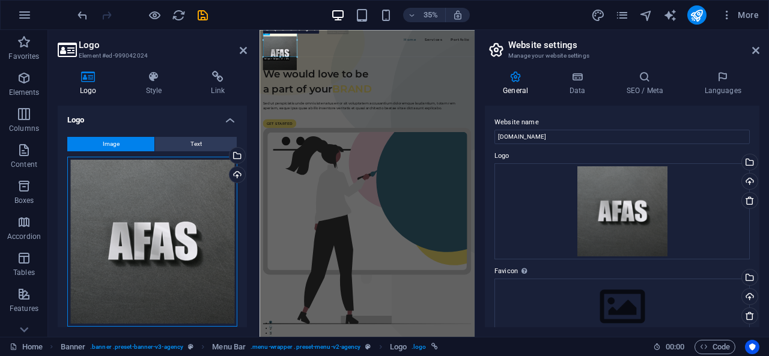
click at [162, 225] on div "Drag files here, click to choose files or select files from Files or our free s…" at bounding box center [152, 242] width 170 height 170
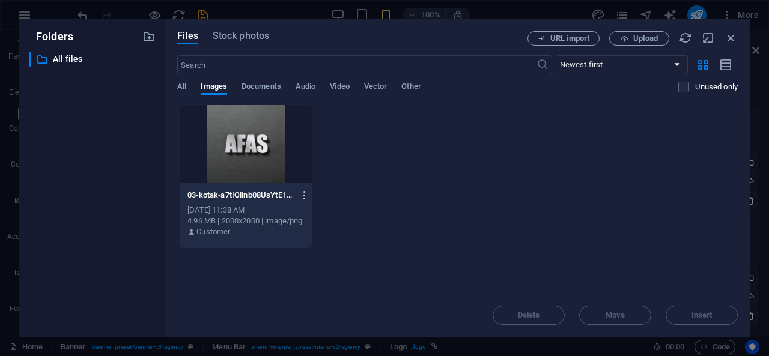
click at [301, 197] on icon "button" at bounding box center [304, 195] width 11 height 11
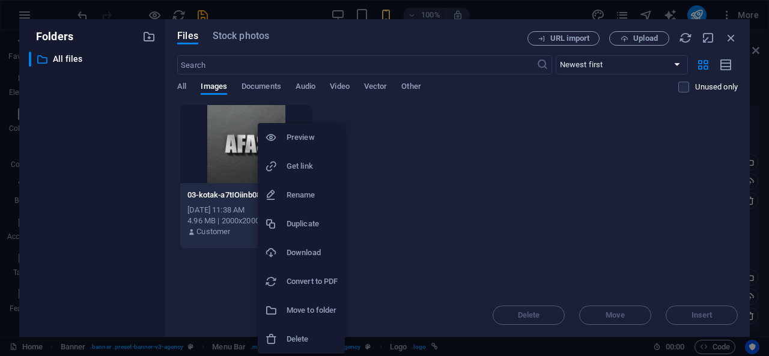
click at [321, 336] on h6 "Delete" at bounding box center [311, 339] width 51 height 14
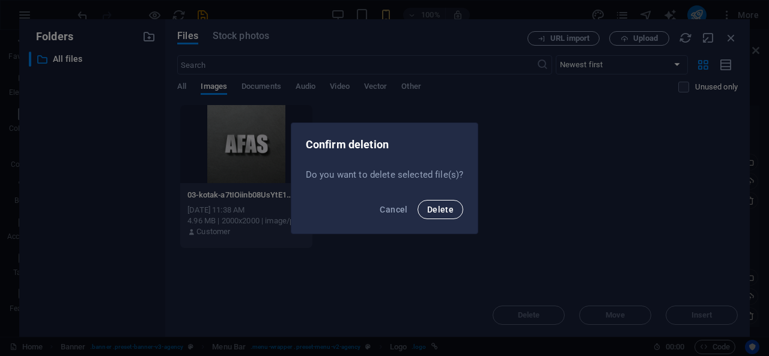
click at [438, 205] on span "Delete" at bounding box center [440, 210] width 26 height 10
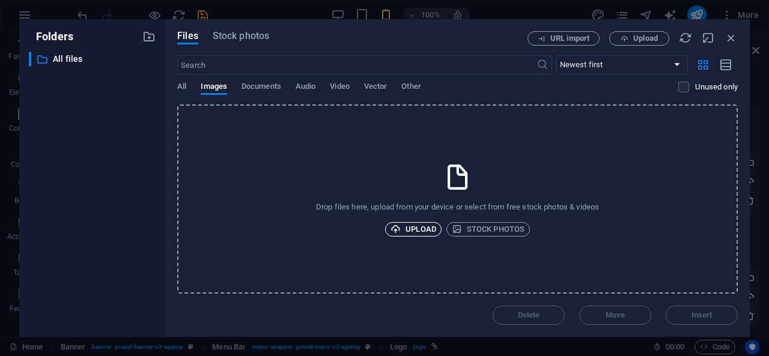
click at [435, 234] on span "Upload" at bounding box center [413, 229] width 46 height 14
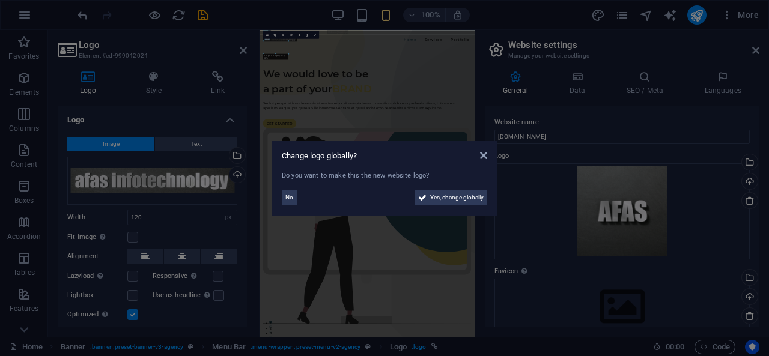
type input "161"
click at [456, 202] on span "Yes, change globally" at bounding box center [456, 197] width 53 height 14
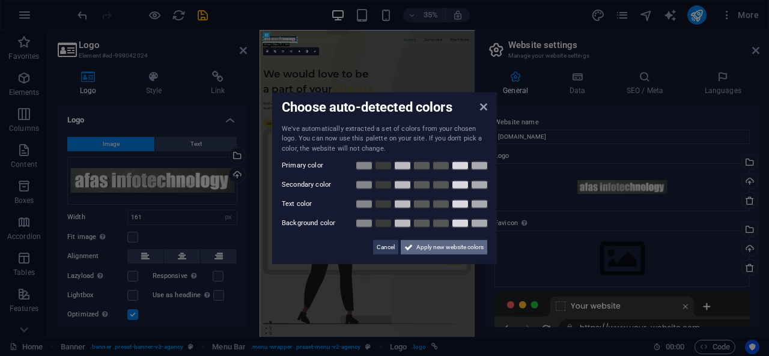
click at [424, 243] on span "Apply new website colors" at bounding box center [449, 247] width 67 height 14
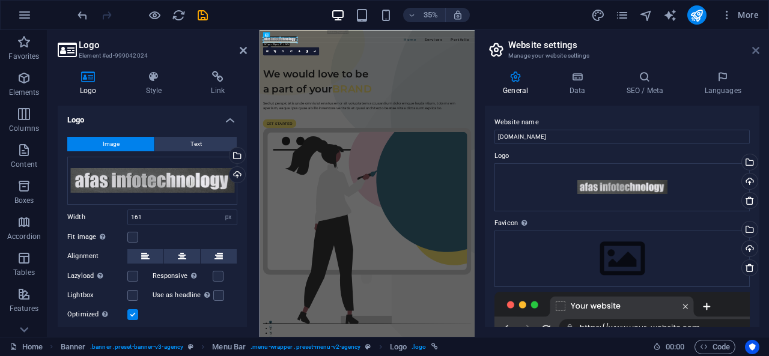
click at [755, 50] on icon at bounding box center [755, 51] width 7 height 10
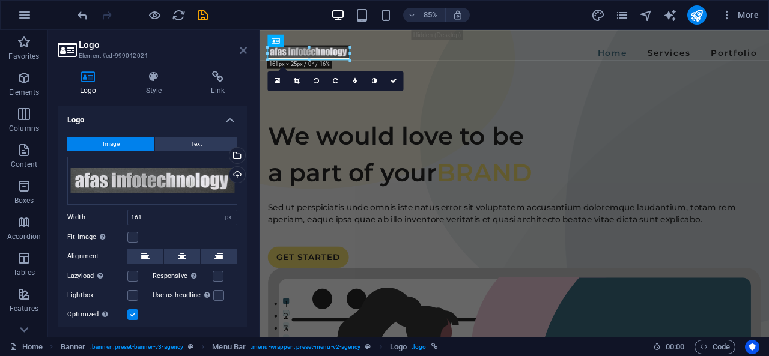
click at [243, 54] on icon at bounding box center [243, 51] width 7 height 10
